Goal: Consume media (video, audio)

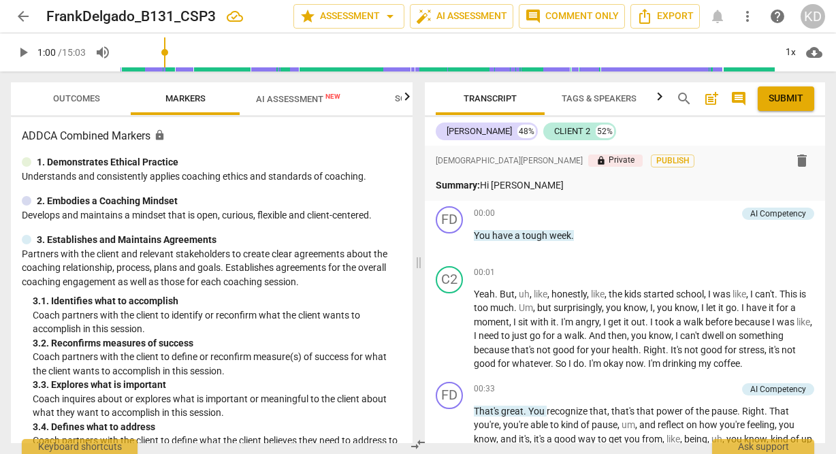
scroll to position [301, 0]
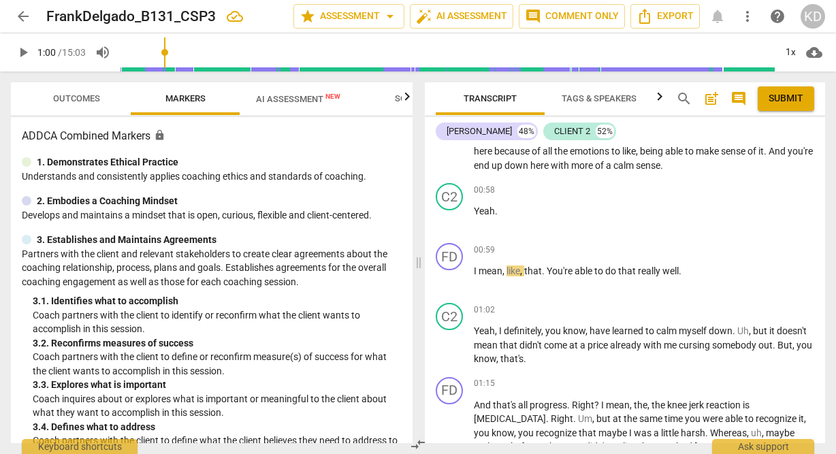
click at [24, 52] on span "play_arrow" at bounding box center [23, 52] width 16 height 16
click at [21, 53] on span "pause" at bounding box center [23, 52] width 16 height 16
type input "62"
click at [23, 17] on span "arrow_back" at bounding box center [23, 16] width 16 height 16
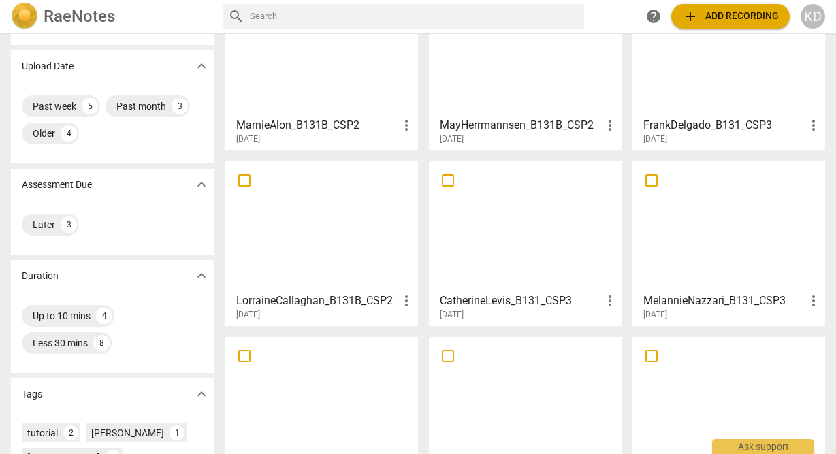
scroll to position [88, 0]
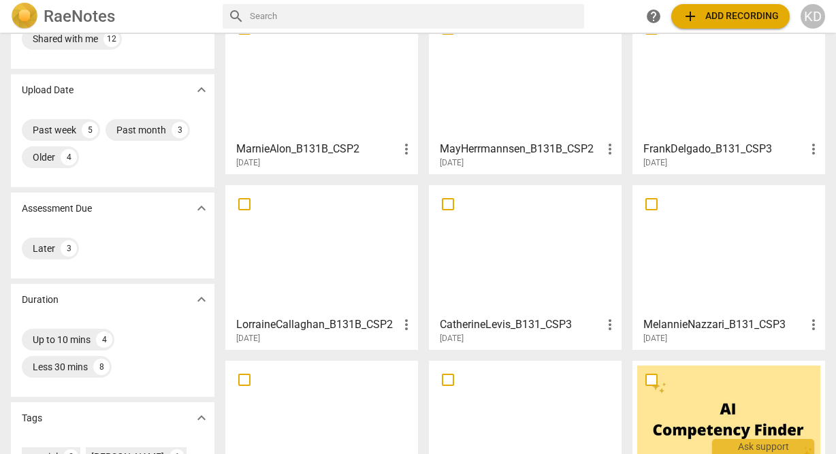
click at [493, 212] on div at bounding box center [524, 250] width 183 height 120
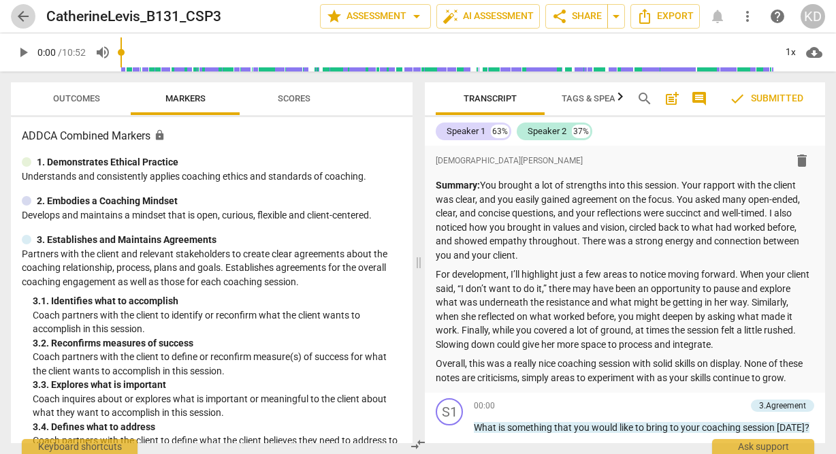
click at [25, 19] on span "arrow_back" at bounding box center [23, 16] width 16 height 16
